Goal: Task Accomplishment & Management: Use online tool/utility

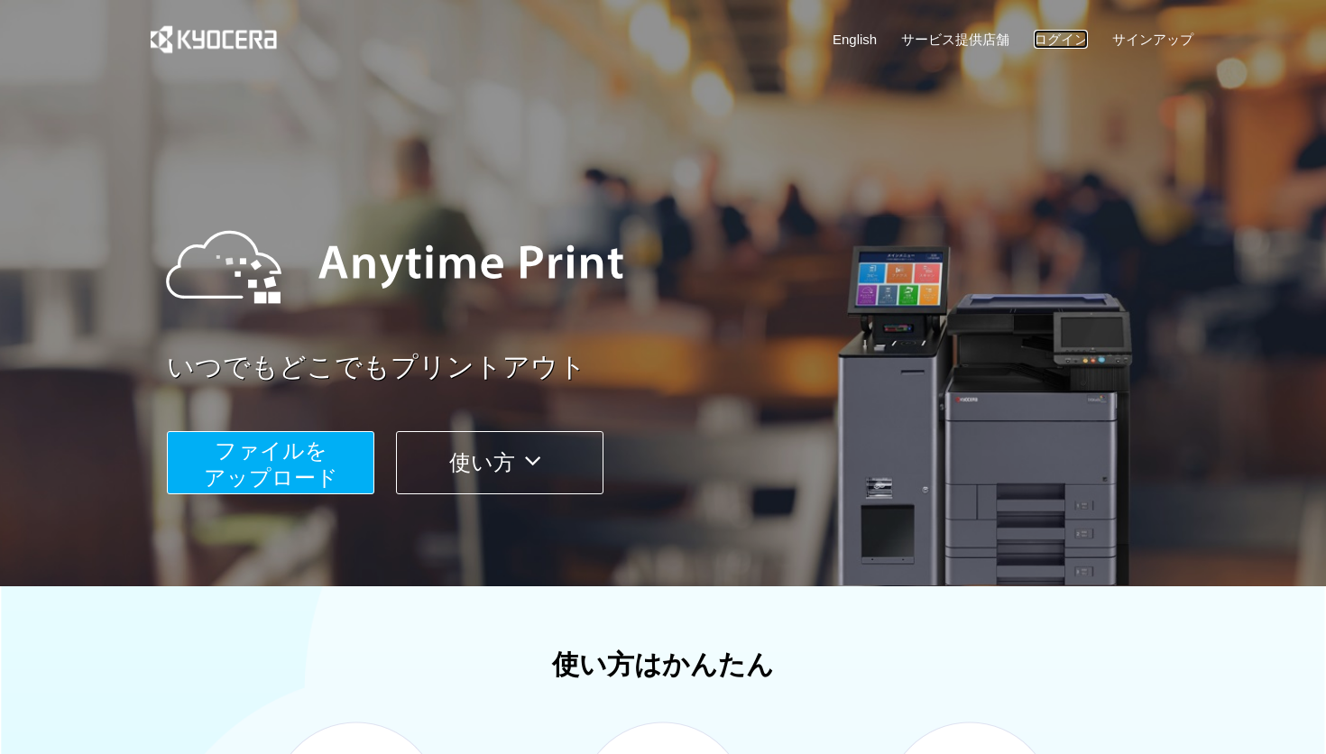
click at [1076, 45] on link "ログイン" at bounding box center [1061, 39] width 54 height 19
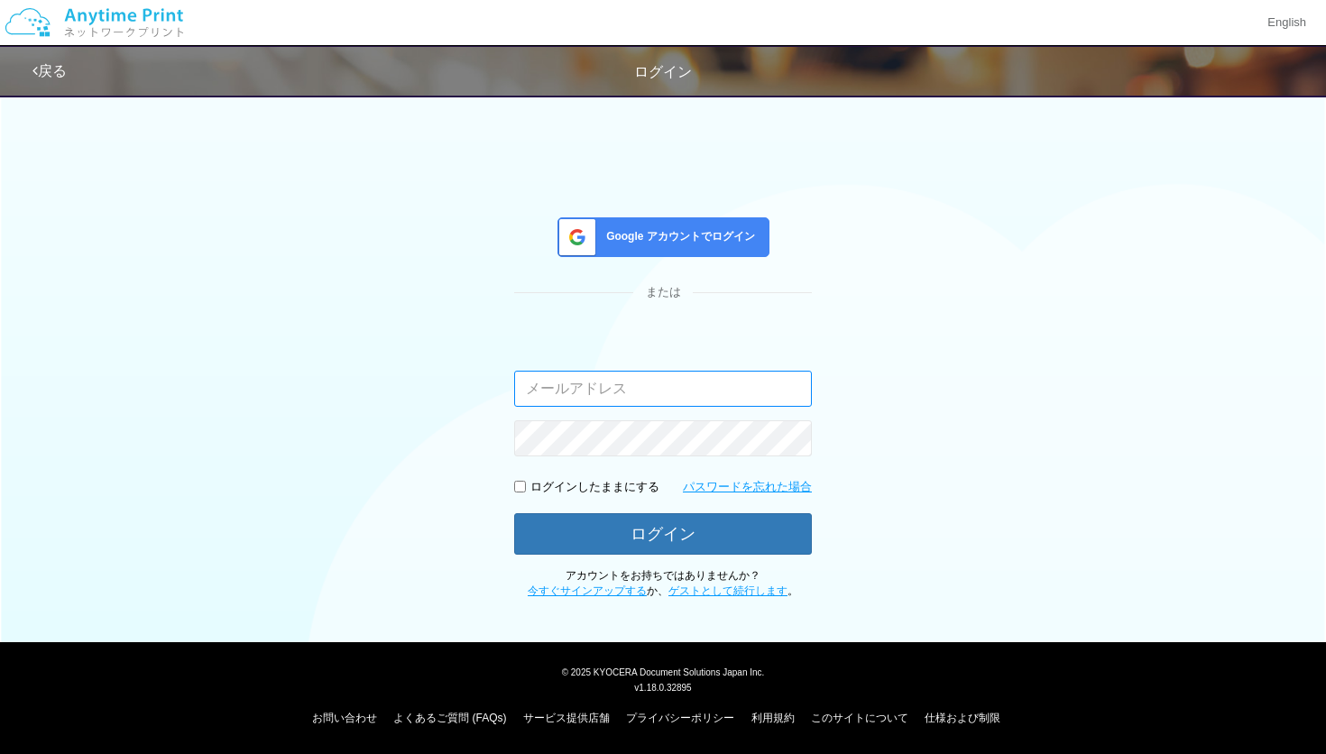
paste input "[EMAIL_ADDRESS][DOMAIN_NAME]"
type input "[EMAIL_ADDRESS][DOMAIN_NAME]"
click at [521, 490] on input "checkbox" at bounding box center [520, 487] width 12 height 12
checkbox input "true"
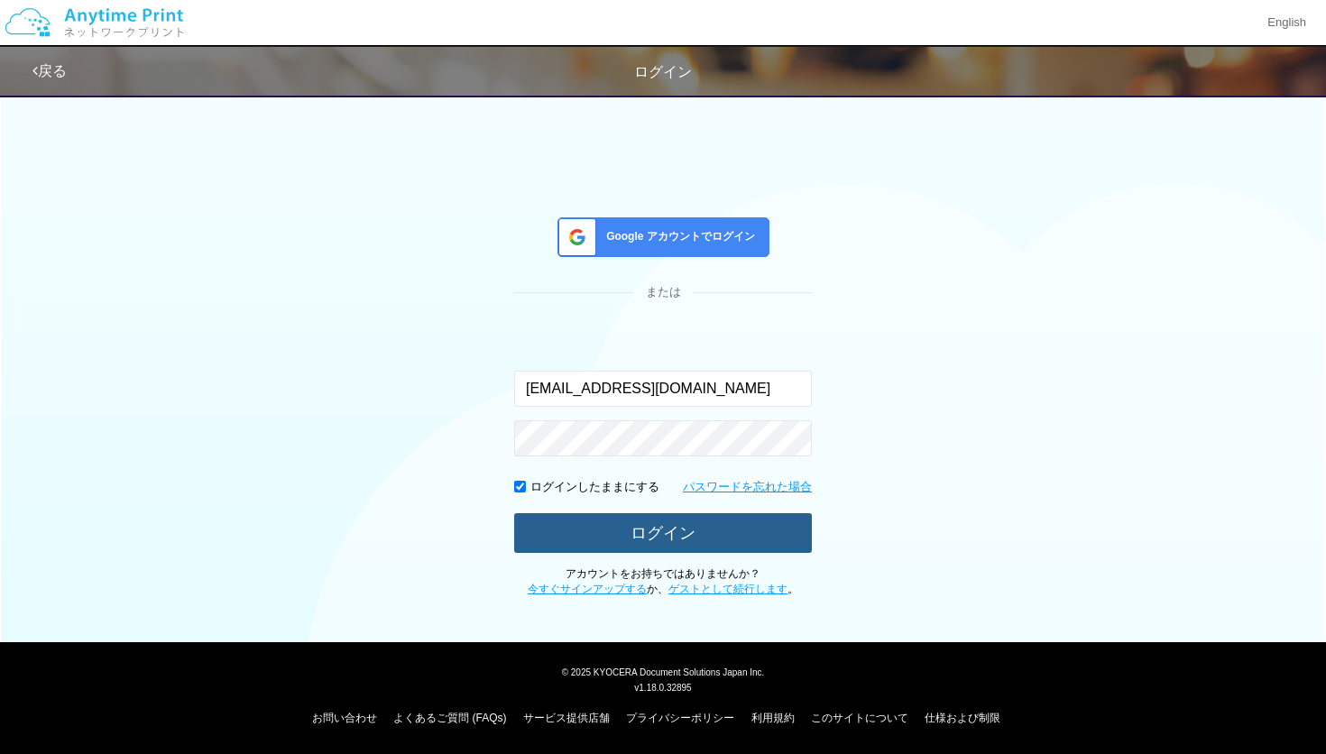
click at [594, 535] on button "ログイン" at bounding box center [663, 533] width 298 height 40
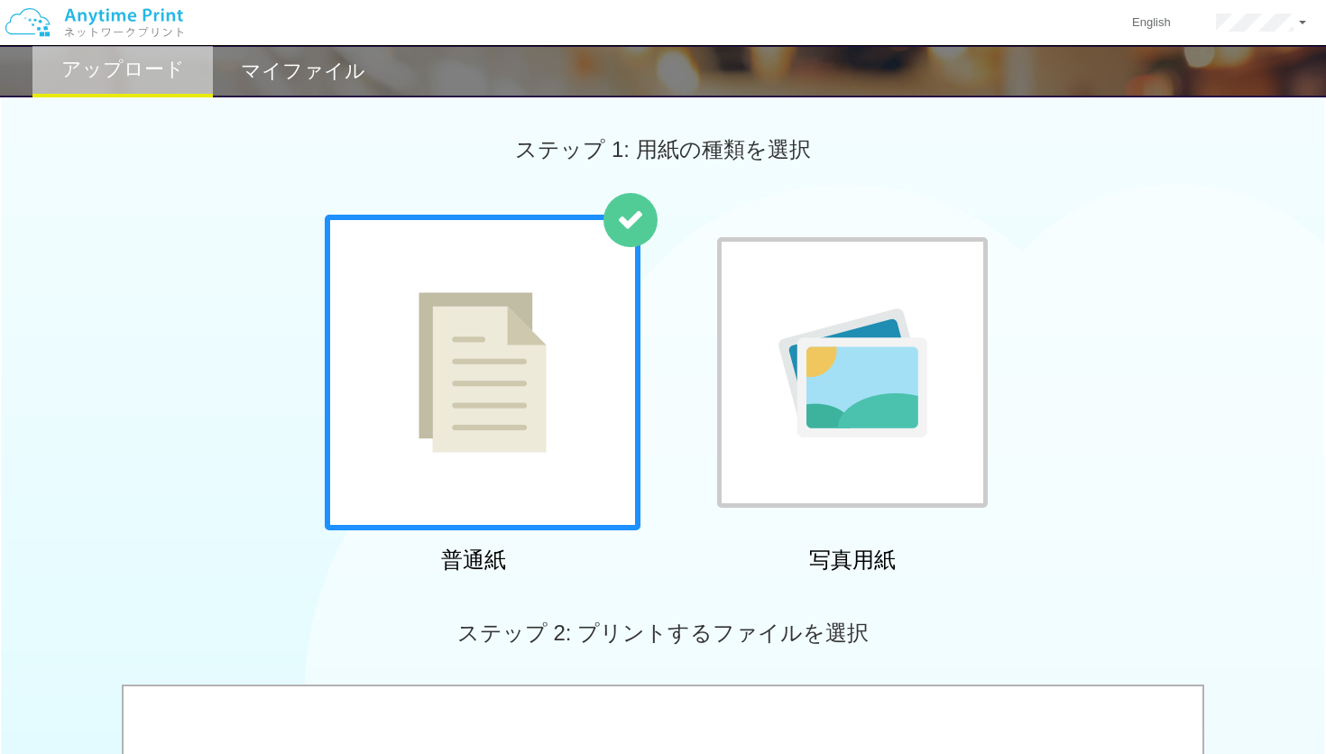
click at [519, 428] on img at bounding box center [483, 372] width 128 height 161
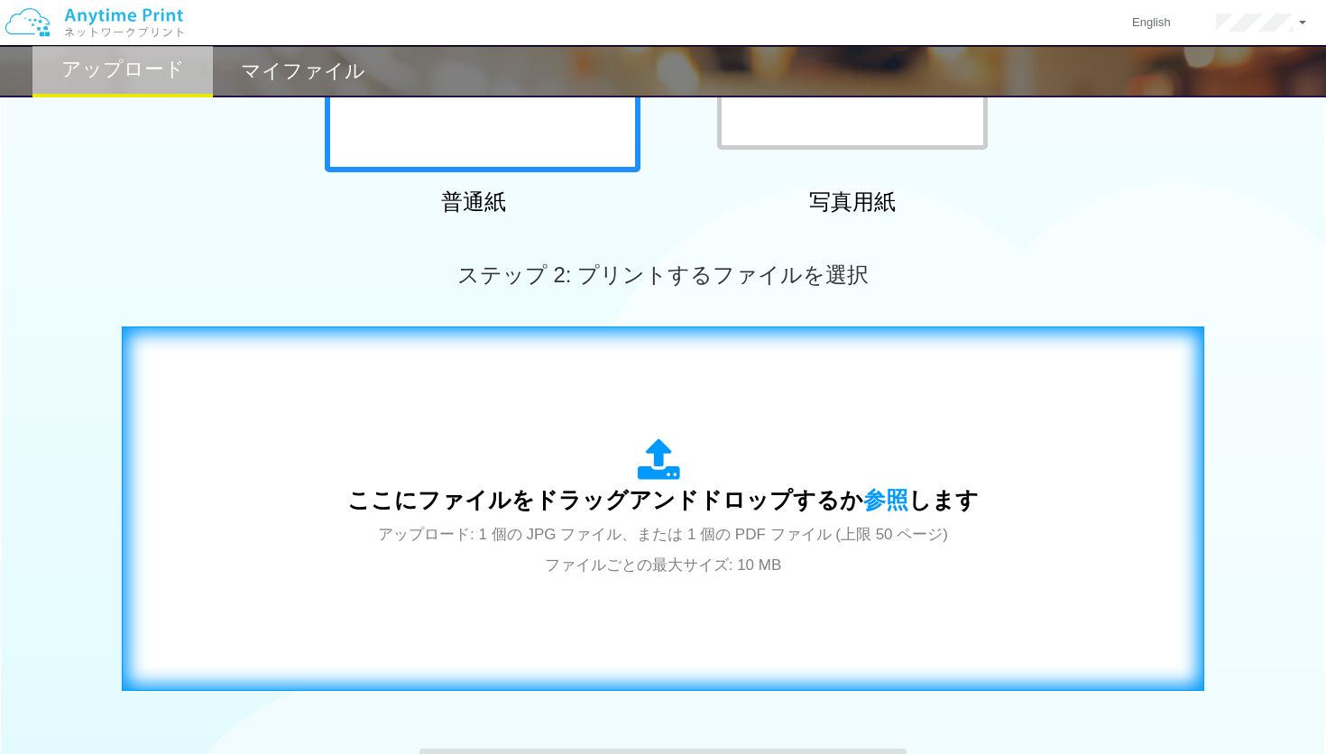
scroll to position [364, 0]
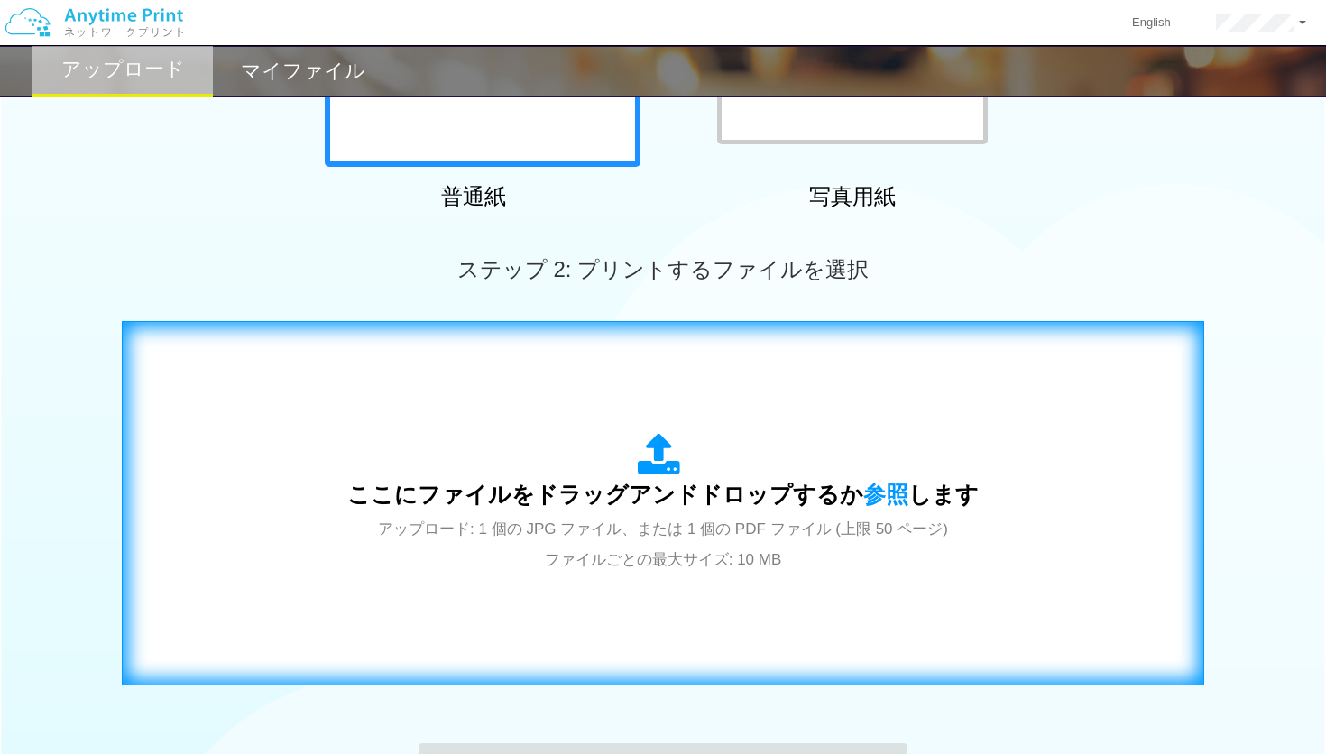
click at [604, 489] on span "ここにファイルをドラッグアンドドロップするか 参照 します" at bounding box center [662, 494] width 631 height 25
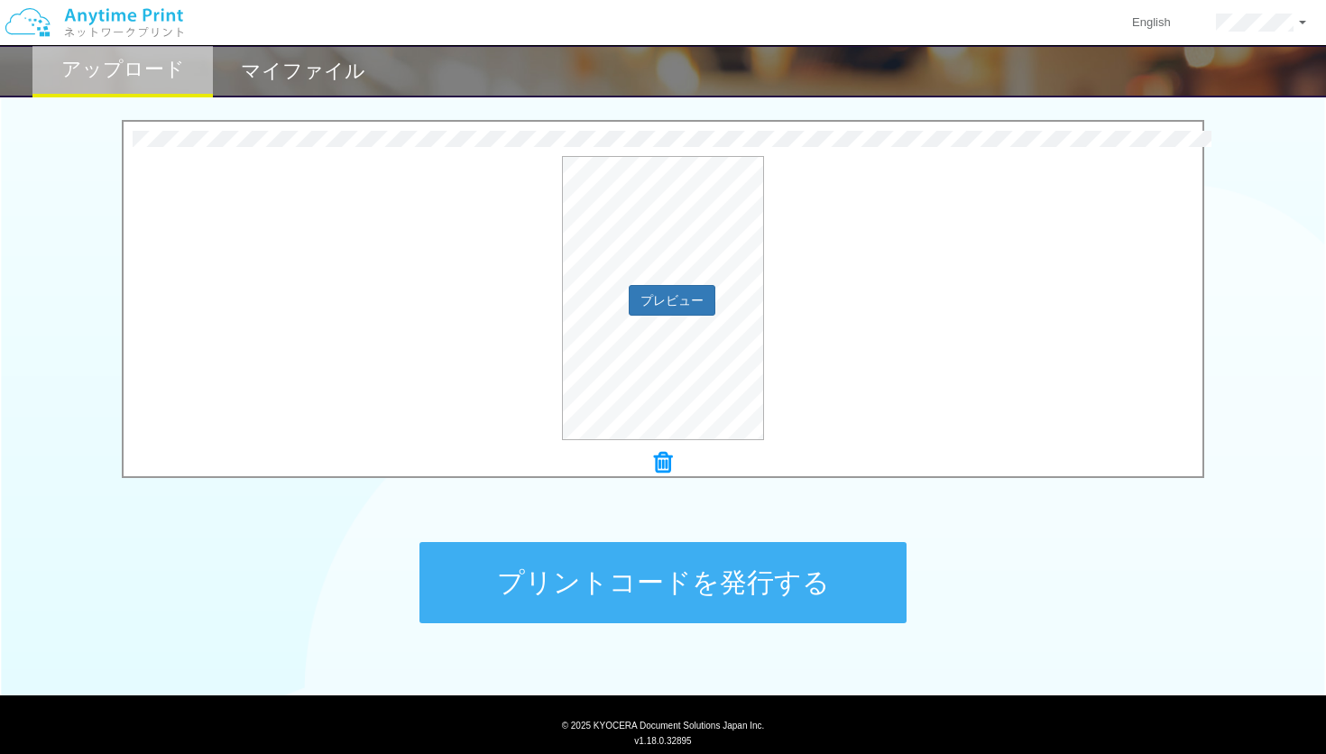
scroll to position [618, 0]
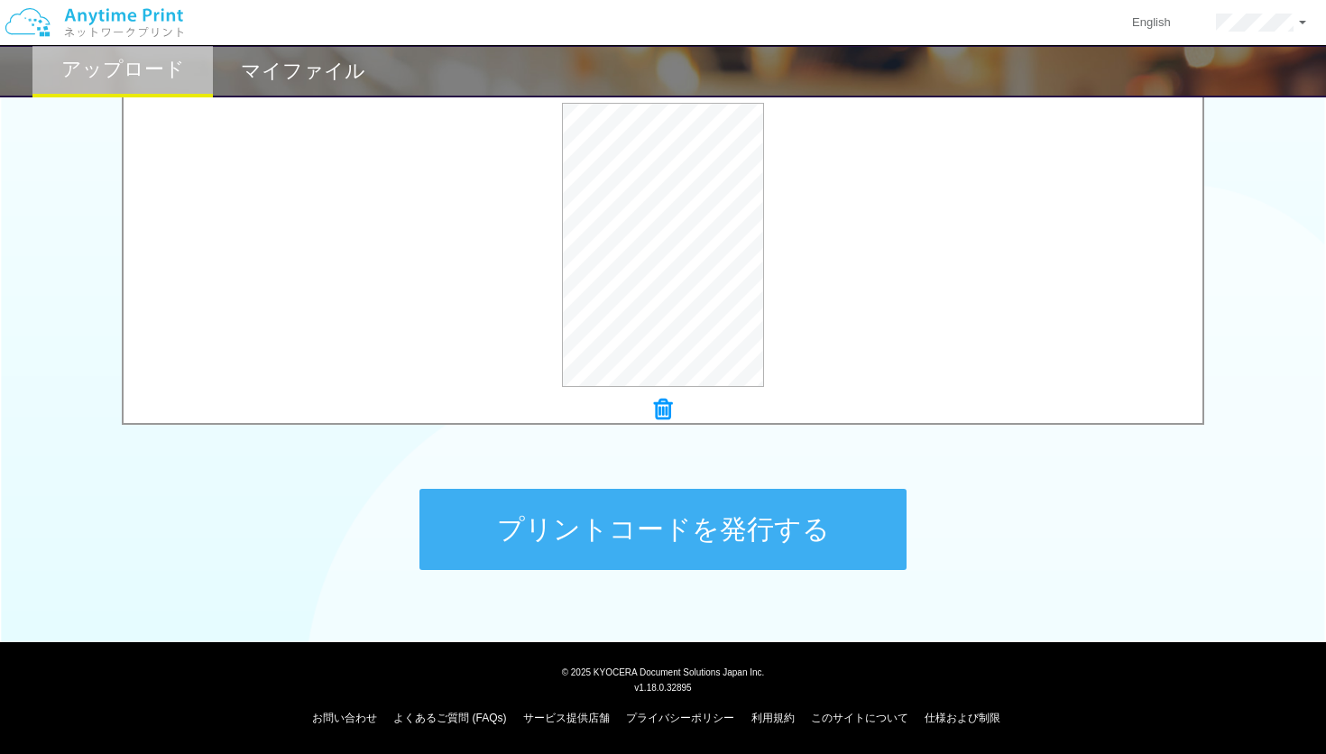
click at [793, 541] on button "プリントコードを発行する" at bounding box center [662, 529] width 487 height 81
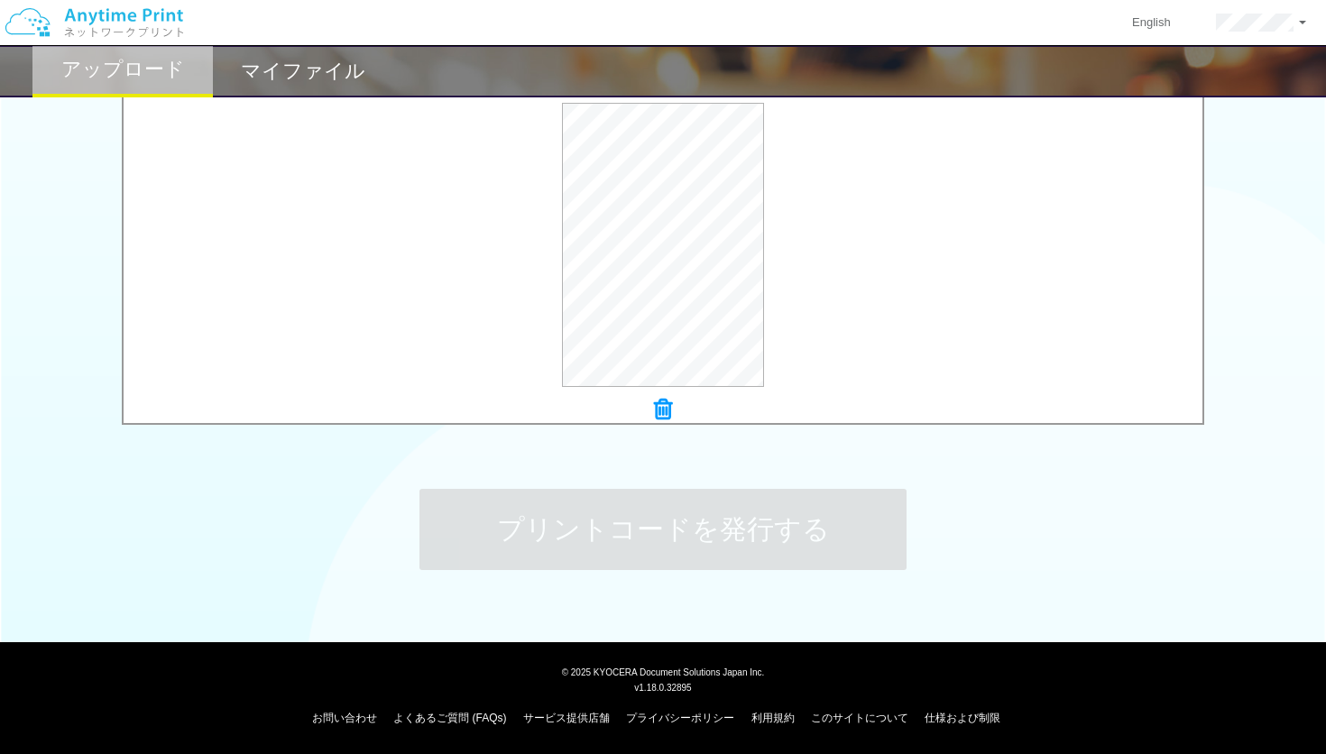
scroll to position [0, 0]
